Goal: Information Seeking & Learning: Compare options

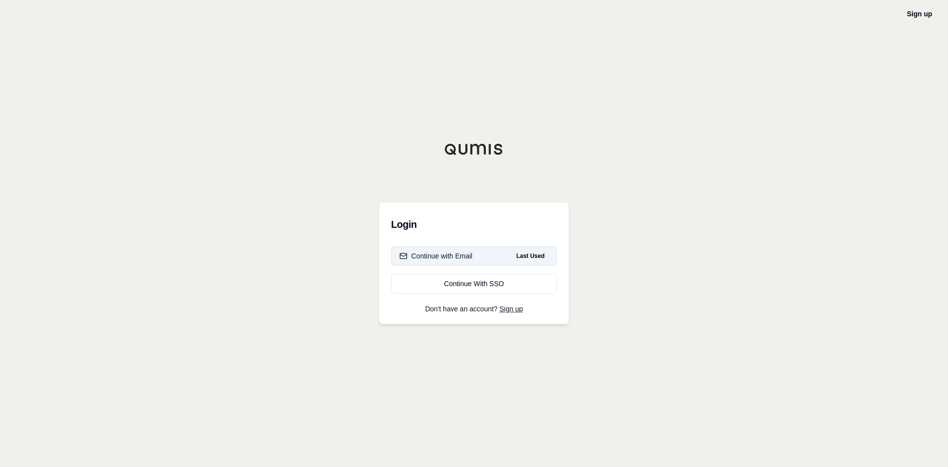
click at [472, 257] on div "Continue with Email" at bounding box center [436, 256] width 73 height 10
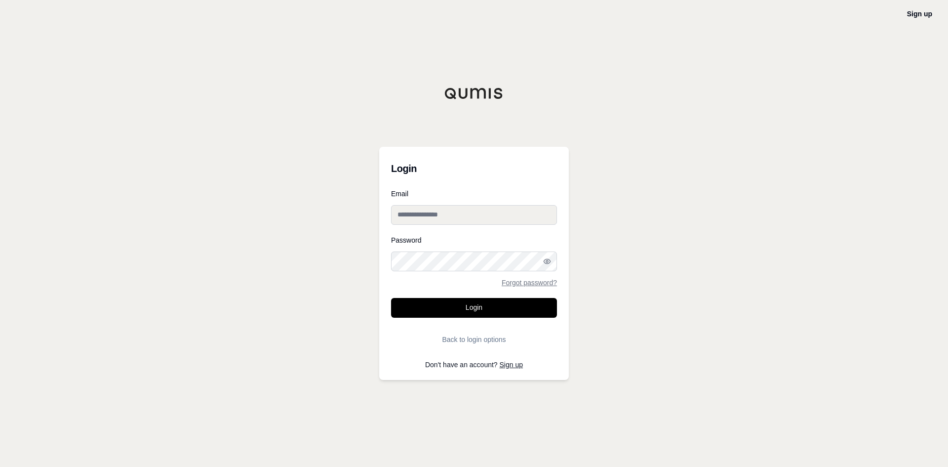
type input "**********"
click at [461, 320] on form "**********" at bounding box center [474, 269] width 166 height 159
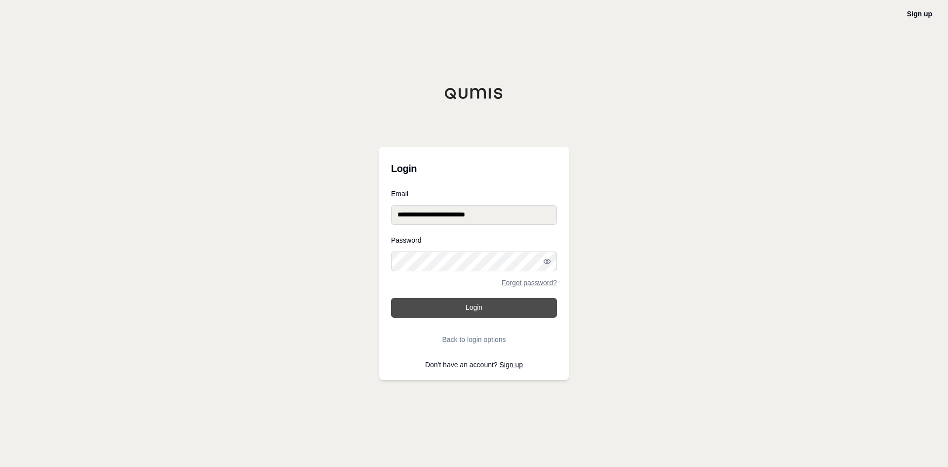
click at [463, 310] on button "Login" at bounding box center [474, 308] width 166 height 20
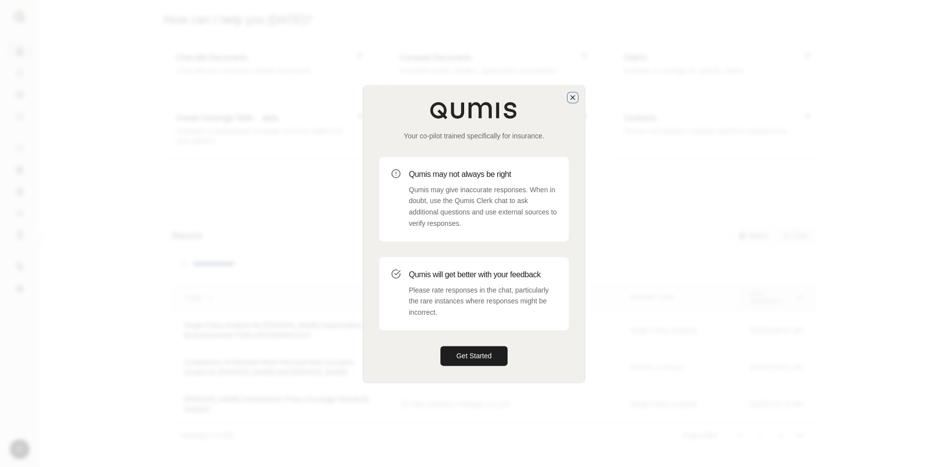
click at [573, 98] on icon "button" at bounding box center [573, 97] width 8 height 8
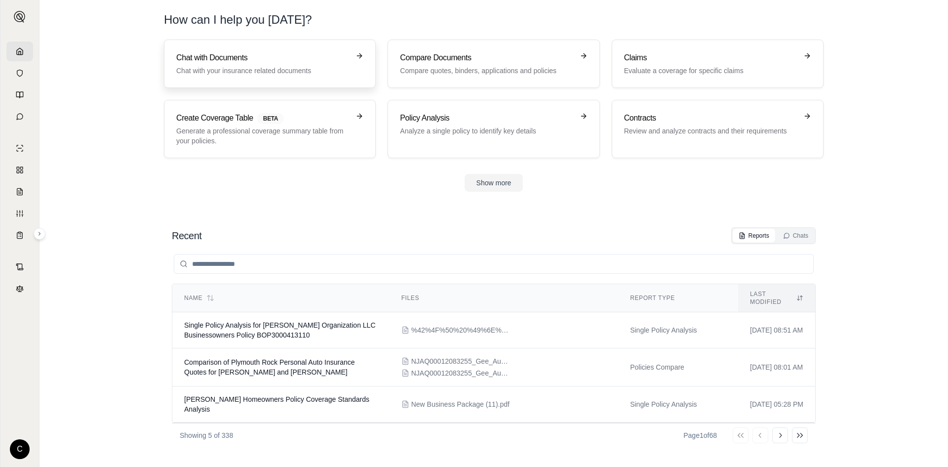
click at [289, 69] on p "Chat with your insurance related documents" at bounding box center [262, 71] width 173 height 10
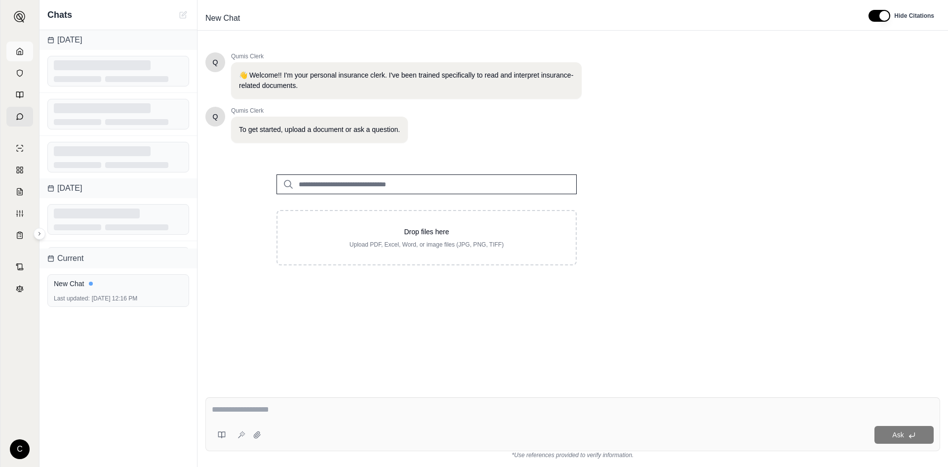
click at [19, 47] on icon at bounding box center [20, 51] width 8 height 8
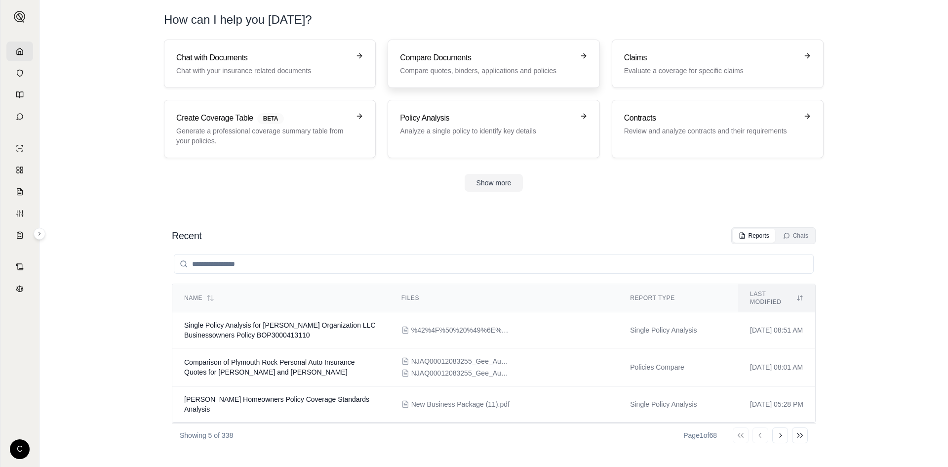
click at [457, 65] on div "Compare Documents Compare quotes, binders, applications and policies" at bounding box center [486, 64] width 173 height 24
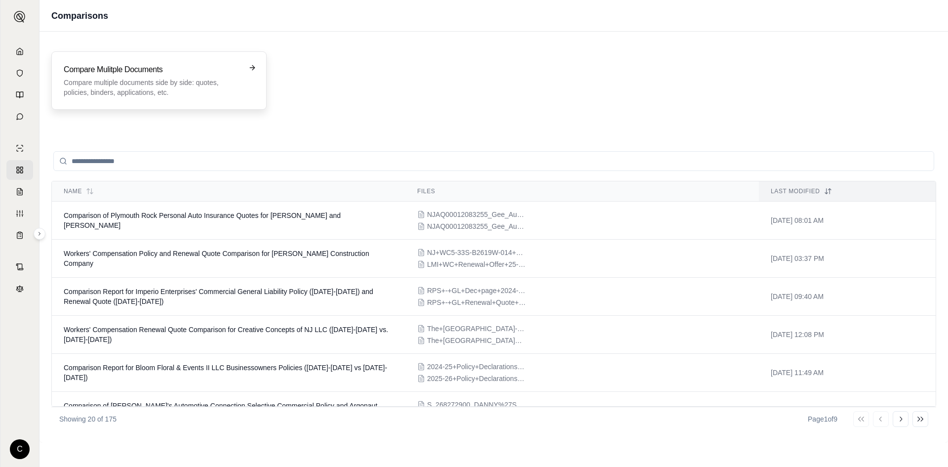
click at [188, 79] on p "Compare multiple documents side by side: quotes, policies, binders, application…" at bounding box center [152, 88] width 177 height 20
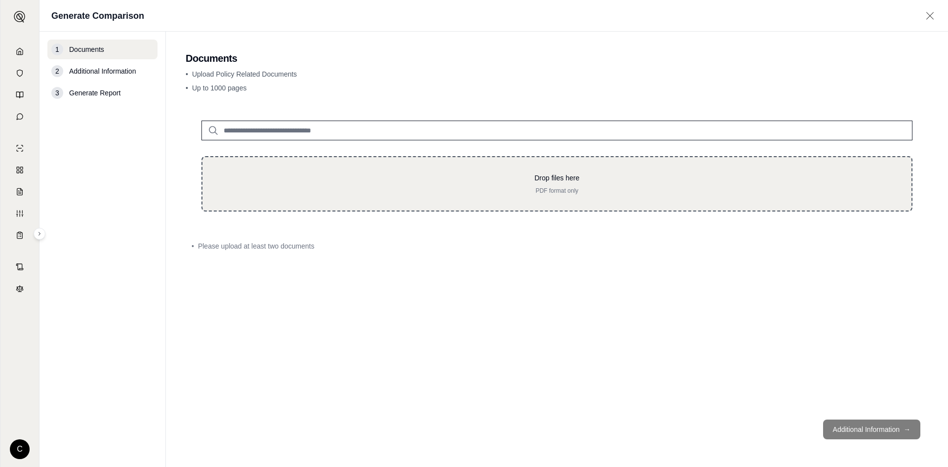
click at [412, 198] on div "Drop files here PDF format only" at bounding box center [557, 183] width 711 height 55
type input "**********"
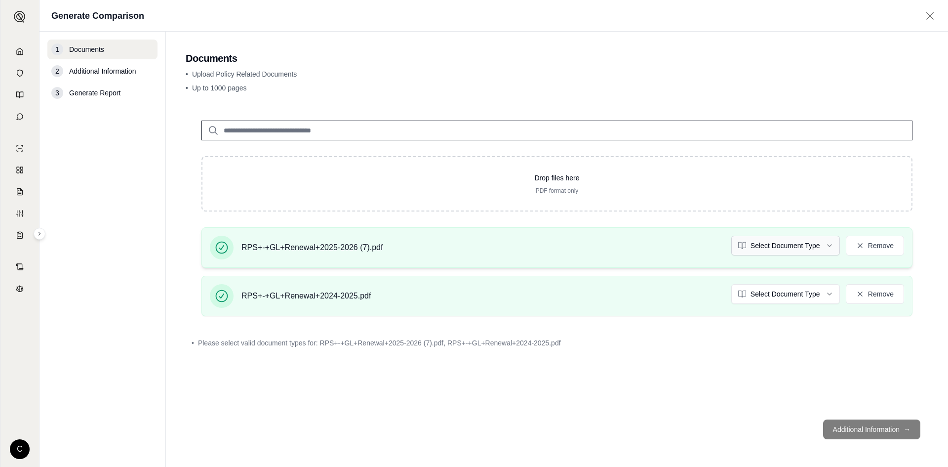
click at [754, 247] on html "C Generate Comparison 1 Documents 2 Additional Information 3 Generate Report Do…" at bounding box center [474, 233] width 948 height 467
click at [789, 298] on html "Document type updated successfully C Generate Comparison 1 Documents 2 Addition…" at bounding box center [474, 233] width 948 height 467
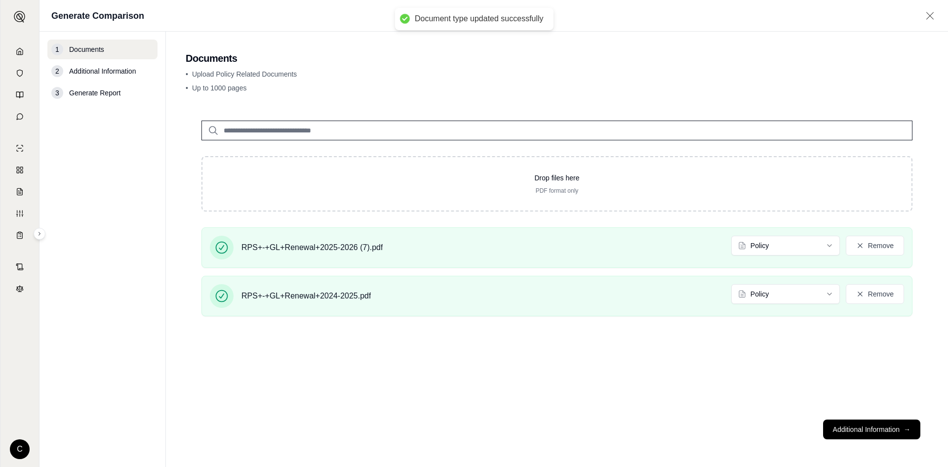
click at [777, 389] on div "Drop files here PDF format only RPS+-+GL+Renewal+2025-2026 (7).pdf Policy Remov…" at bounding box center [557, 258] width 743 height 307
click at [851, 423] on button "Additional Information →" at bounding box center [872, 429] width 97 height 20
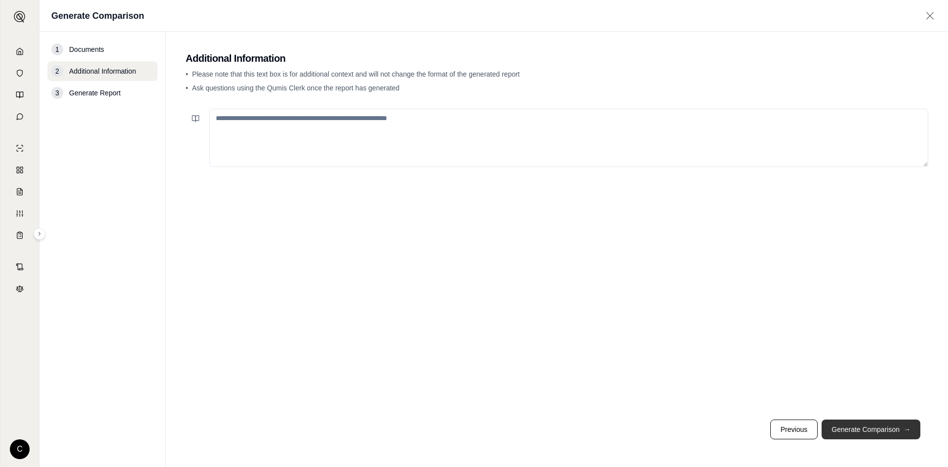
click at [874, 428] on button "Generate Comparison →" at bounding box center [871, 429] width 99 height 20
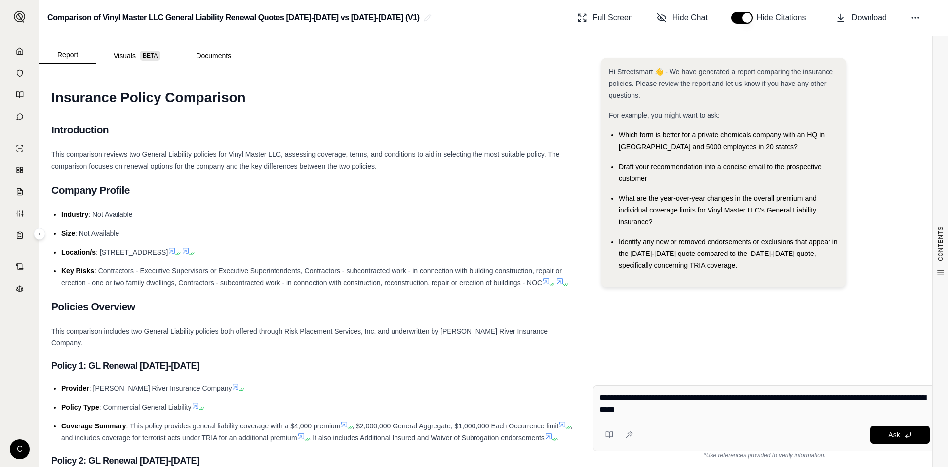
type textarea "**********"
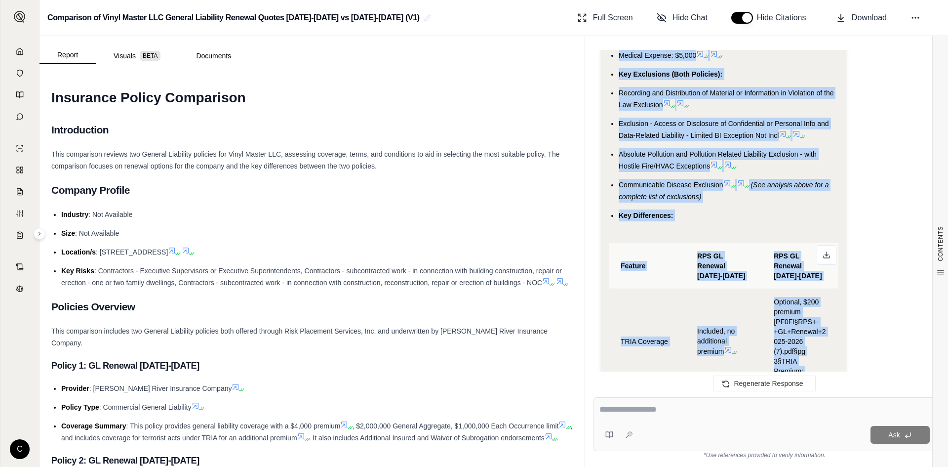
scroll to position [3079, 0]
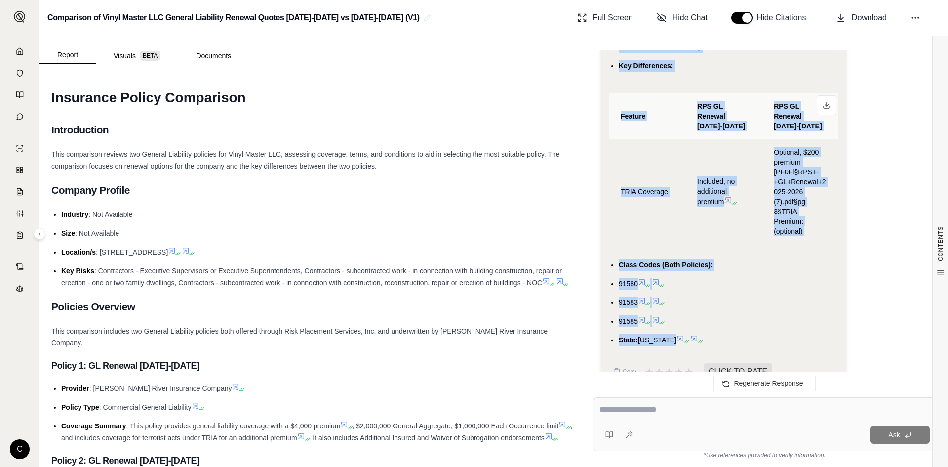
drag, startPoint x: 614, startPoint y: 114, endPoint x: 672, endPoint y: 319, distance: 213.3
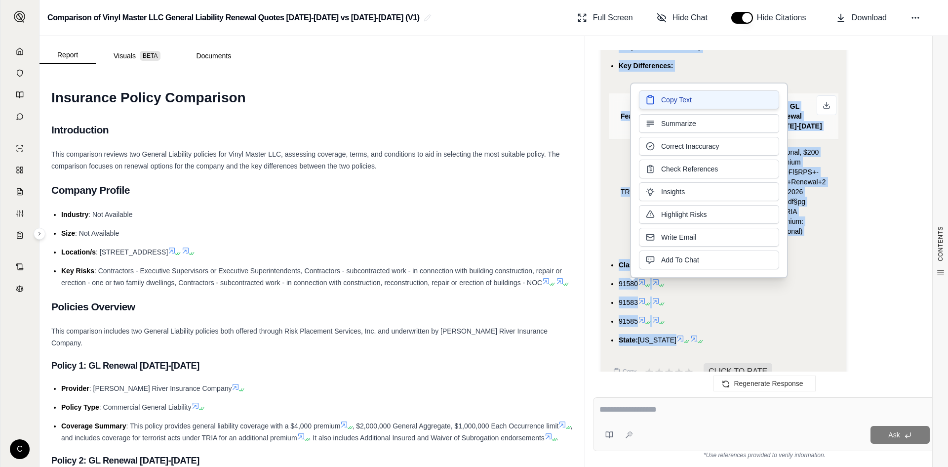
click at [690, 103] on span "Copy Text" at bounding box center [676, 100] width 31 height 10
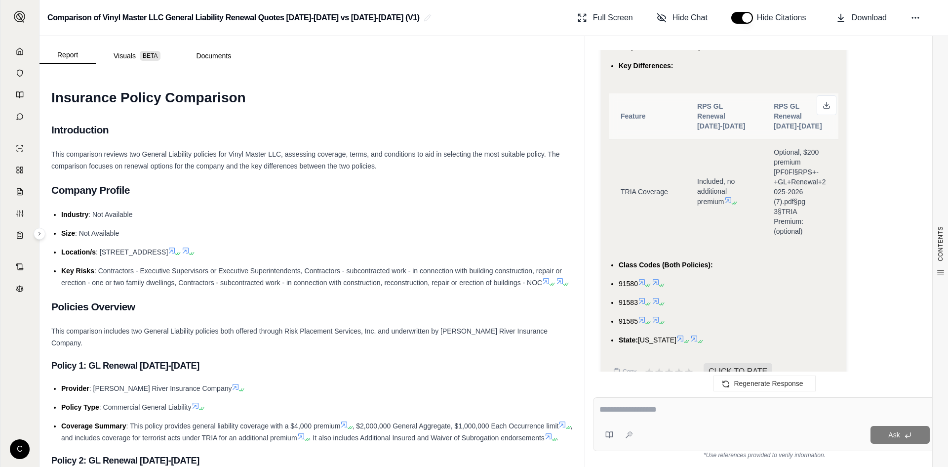
click at [654, 413] on textarea at bounding box center [765, 410] width 330 height 12
type textarea "*"
type textarea "**********"
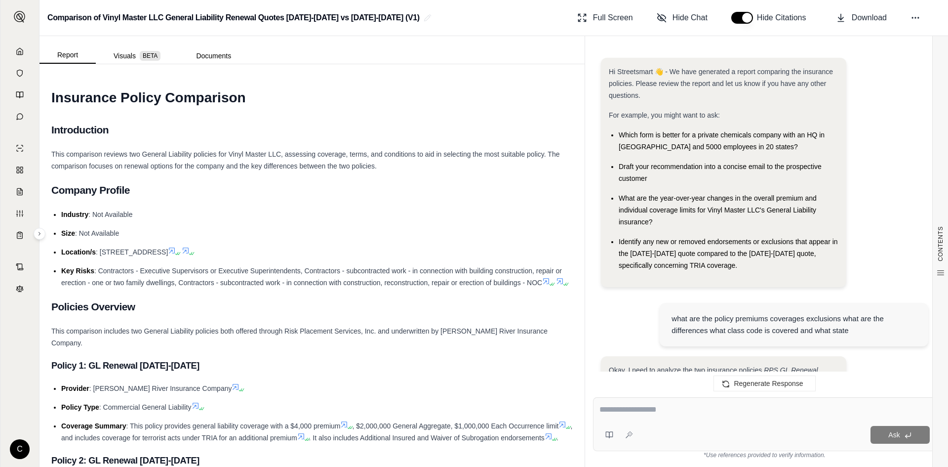
scroll to position [3811, 0]
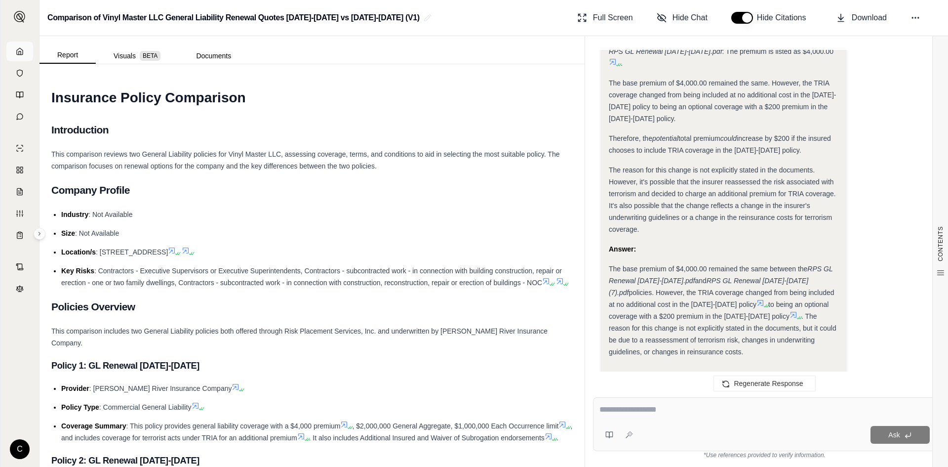
click at [19, 47] on link at bounding box center [19, 51] width 27 height 20
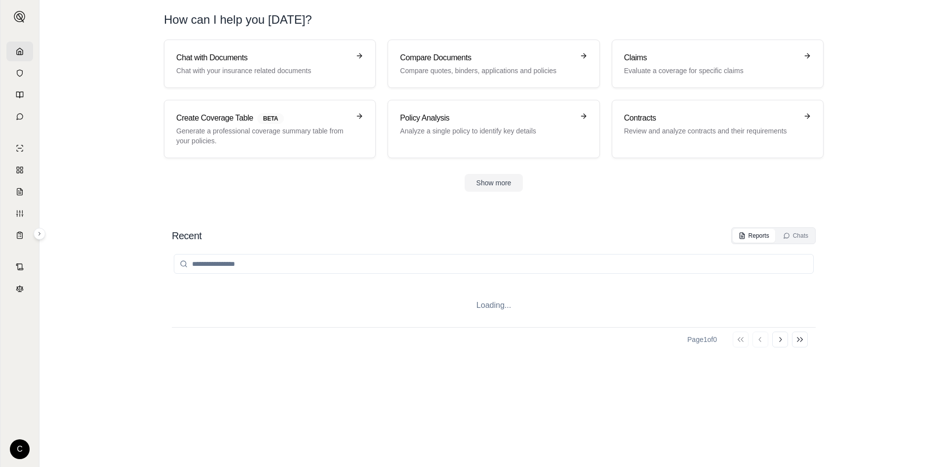
click at [19, 47] on link at bounding box center [19, 51] width 27 height 20
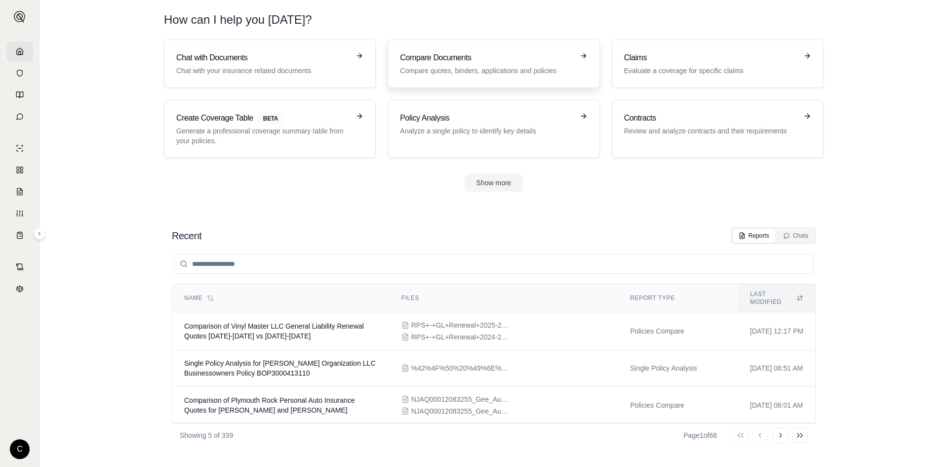
click at [472, 73] on p "Compare quotes, binders, applications and policies" at bounding box center [486, 71] width 173 height 10
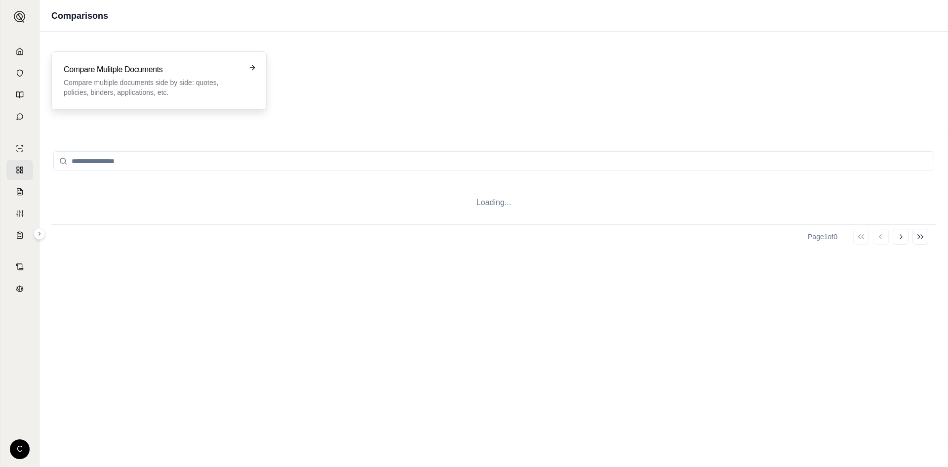
click at [103, 82] on p "Compare multiple documents side by side: quotes, policies, binders, application…" at bounding box center [152, 88] width 177 height 20
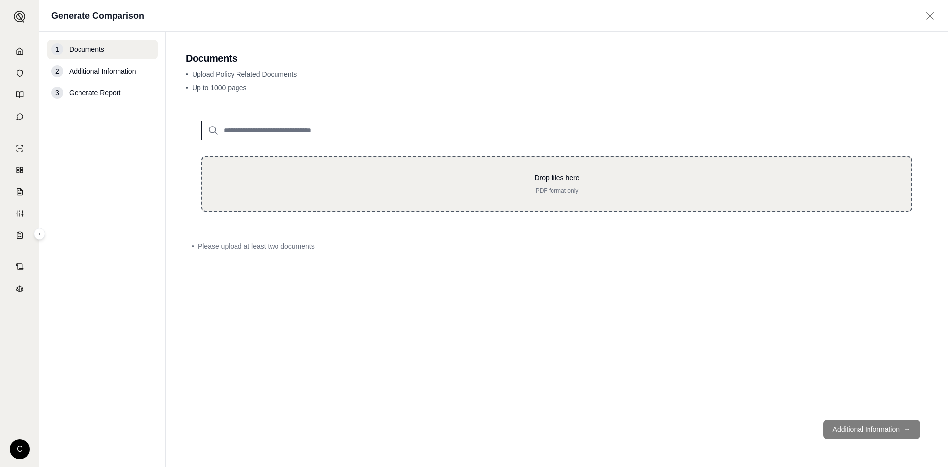
click at [424, 188] on p "PDF format only" at bounding box center [557, 191] width 678 height 8
type input "**********"
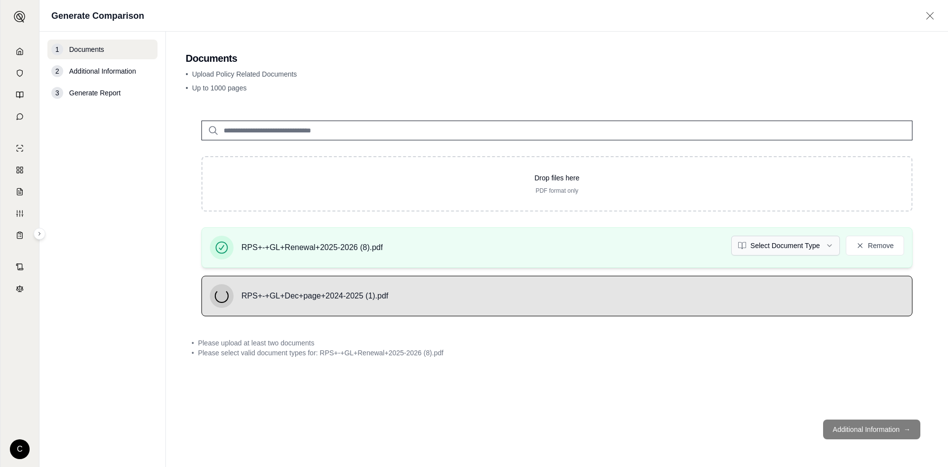
click at [804, 240] on html "C Generate Comparison 1 Documents 2 Additional Information 3 Generate Report Do…" at bounding box center [474, 233] width 948 height 467
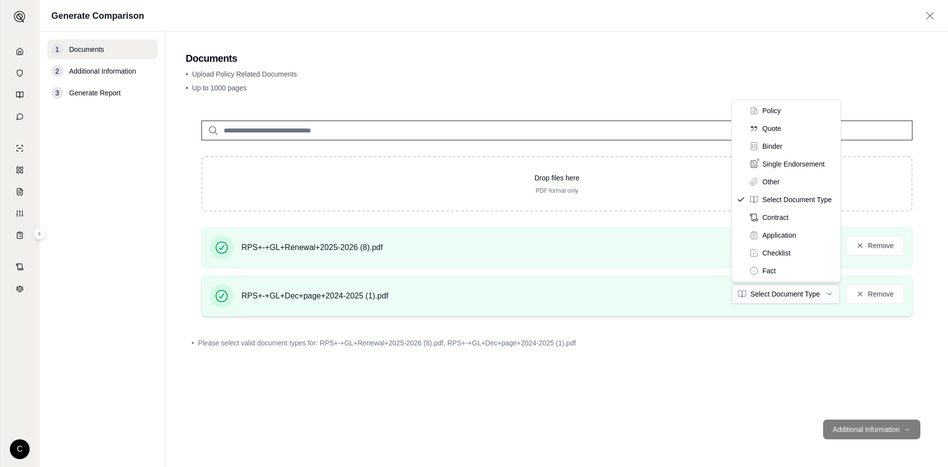
click at [792, 299] on html "C Generate Comparison 1 Documents 2 Additional Information 3 Generate Report Do…" at bounding box center [474, 233] width 948 height 467
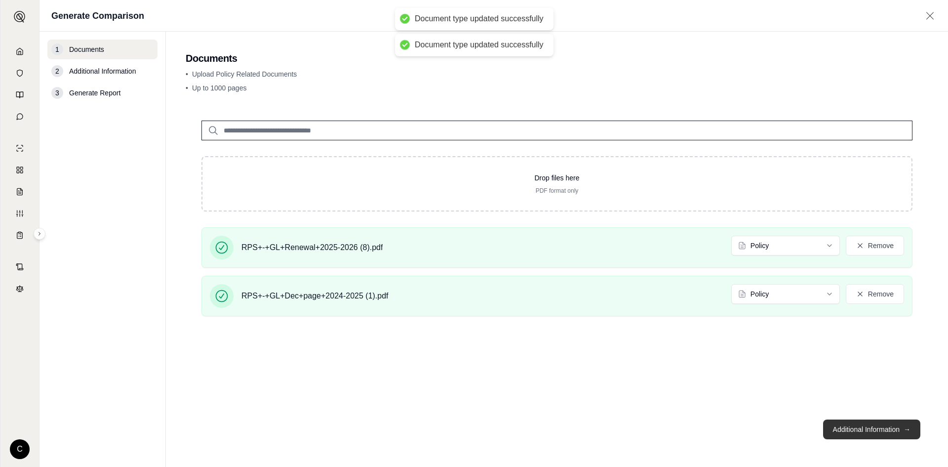
click at [854, 420] on button "Additional Information →" at bounding box center [872, 429] width 97 height 20
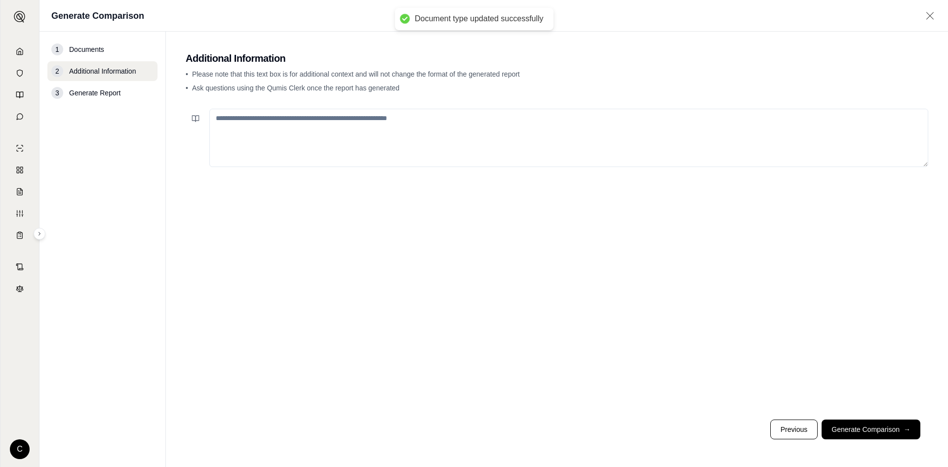
click at [877, 439] on footer "Previous Generate Comparison →" at bounding box center [557, 430] width 743 height 36
click at [875, 431] on button "Generate Comparison →" at bounding box center [871, 429] width 99 height 20
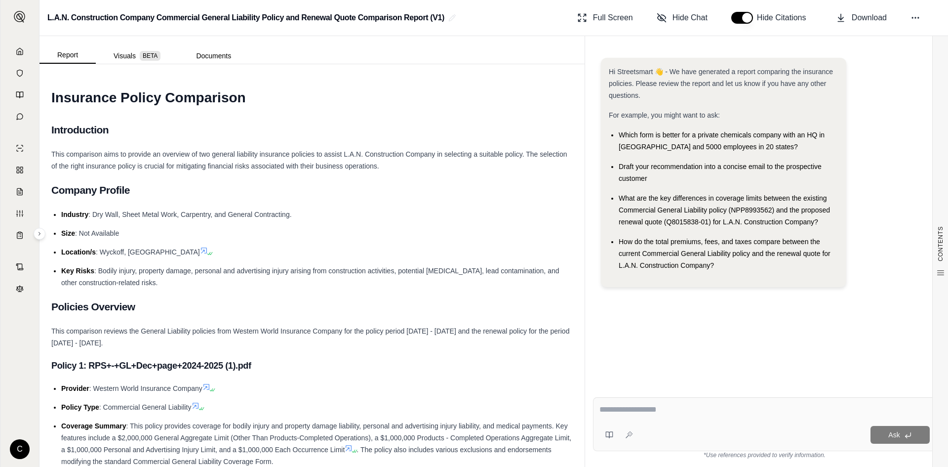
click at [685, 408] on textarea at bounding box center [765, 410] width 330 height 12
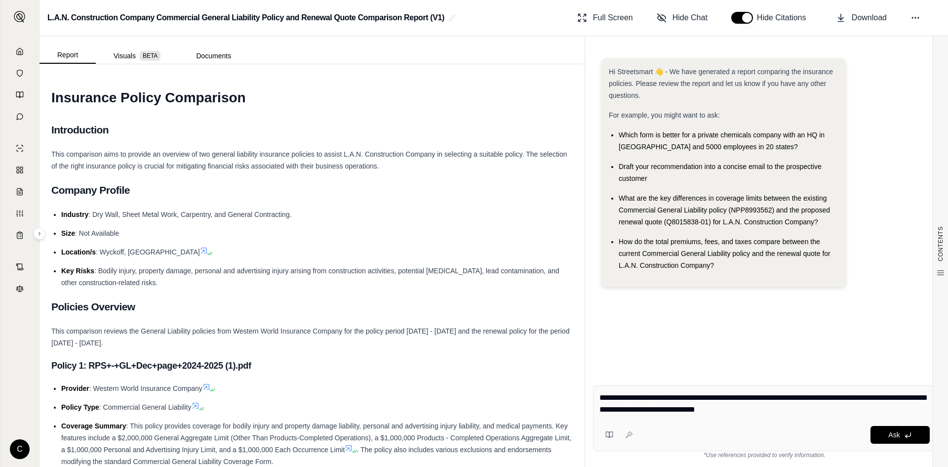
type textarea "**********"
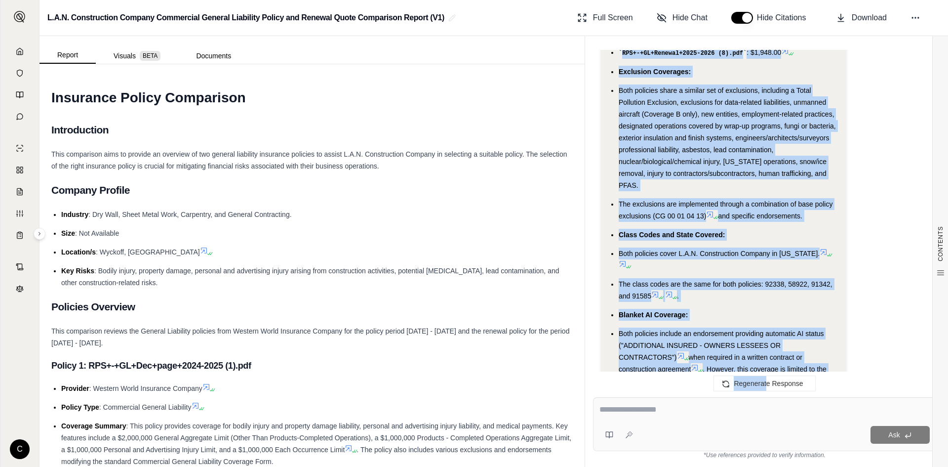
scroll to position [2835, 0]
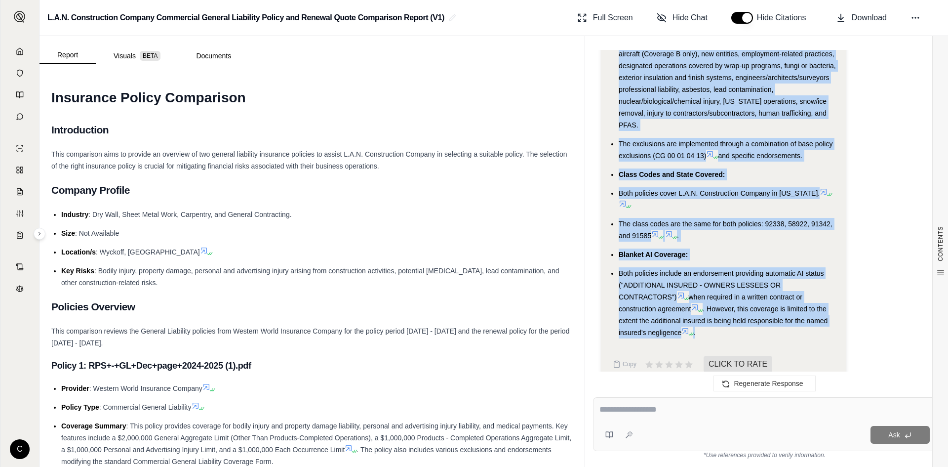
drag, startPoint x: 621, startPoint y: 136, endPoint x: 717, endPoint y: 312, distance: 200.7
click at [717, 312] on ul "Policy Premiums: RPS+-+GL+Dec+page+2024-2025 (1).pdf : $1,932.00 RPS+-+GL+Renew…" at bounding box center [724, 144] width 230 height 390
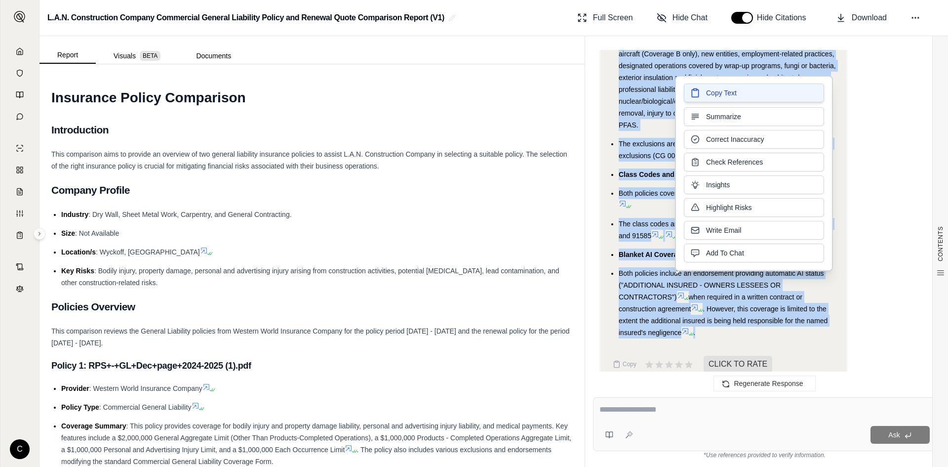
click at [710, 96] on span "Copy Text" at bounding box center [721, 93] width 31 height 10
